Goal: Check status

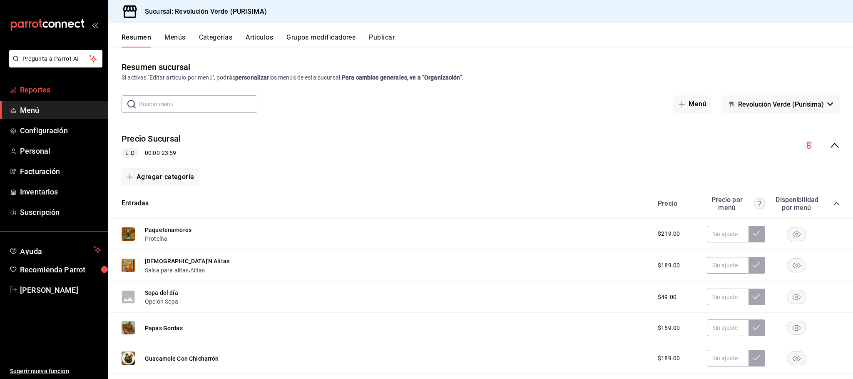
click at [49, 91] on span "Reportes" at bounding box center [60, 89] width 81 height 11
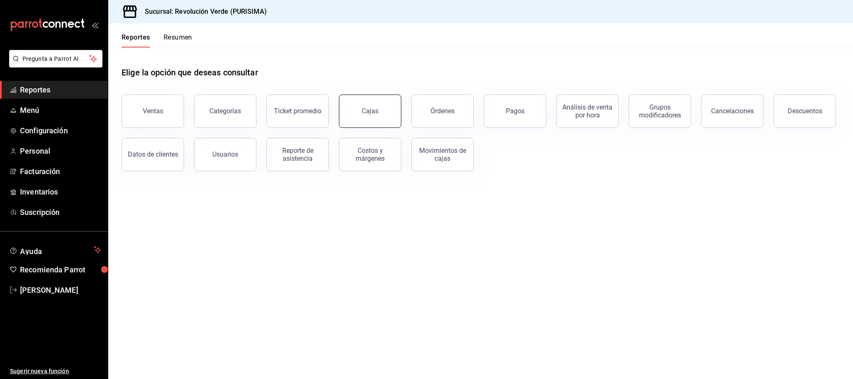
click at [351, 119] on link "Cajas" at bounding box center [370, 111] width 62 height 33
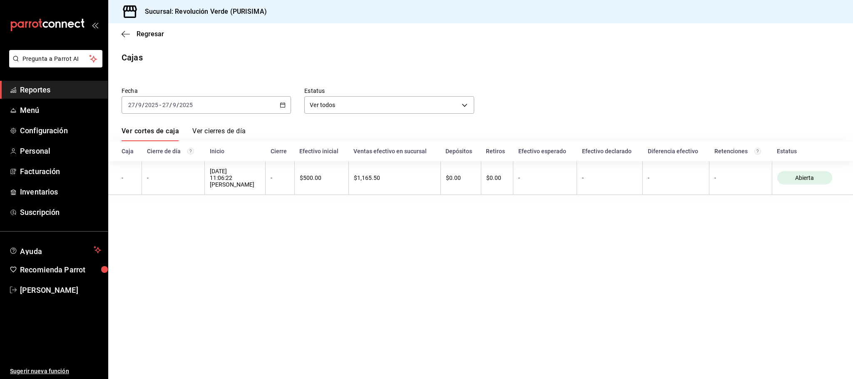
click at [280, 105] on icon "button" at bounding box center [283, 105] width 6 height 6
click at [159, 147] on span "Ayer" at bounding box center [161, 149] width 65 height 9
